Goal: Information Seeking & Learning: Compare options

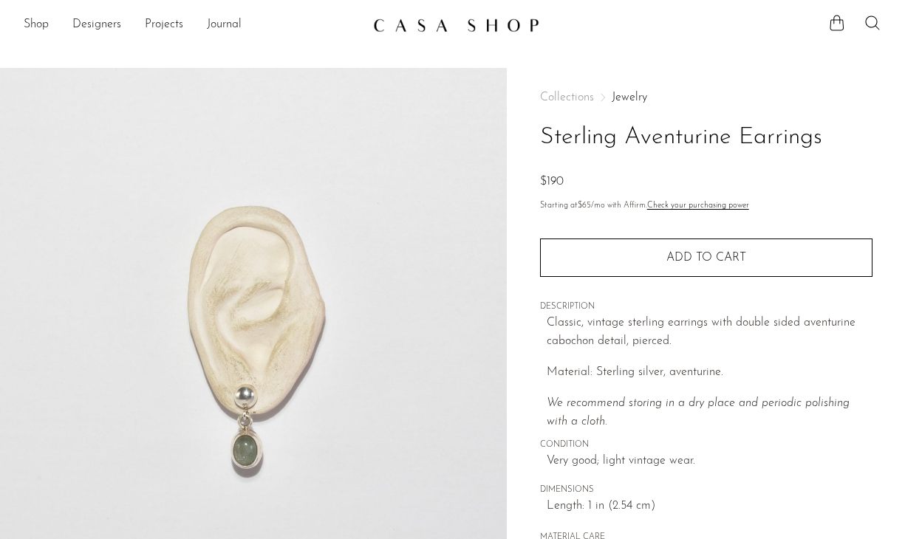
click at [50, 27] on ul "Shop Featured New Arrivals Bestsellers Coming Soon Jewelry Jewelry All Earrings…" at bounding box center [193, 25] width 338 height 25
click at [25, 26] on link "Shop" at bounding box center [36, 25] width 25 height 19
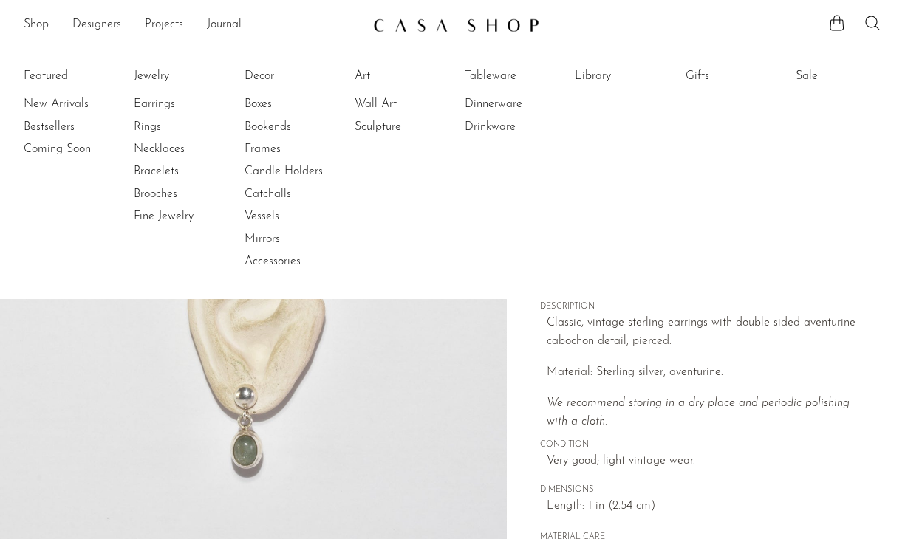
click at [151, 95] on li "Earrings" at bounding box center [189, 104] width 111 height 22
click at [151, 106] on link "Earrings" at bounding box center [189, 104] width 111 height 16
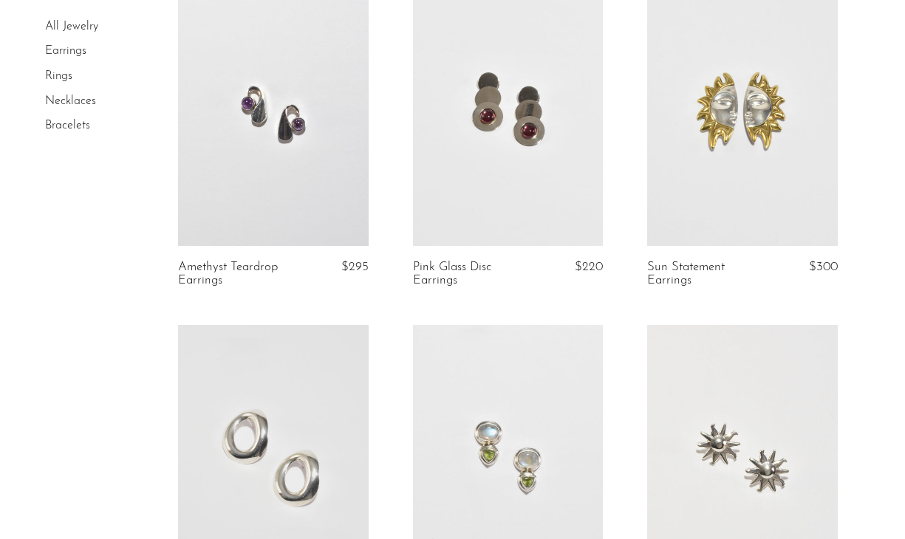
scroll to position [1235, 0]
